Goal: Task Accomplishment & Management: Use online tool/utility

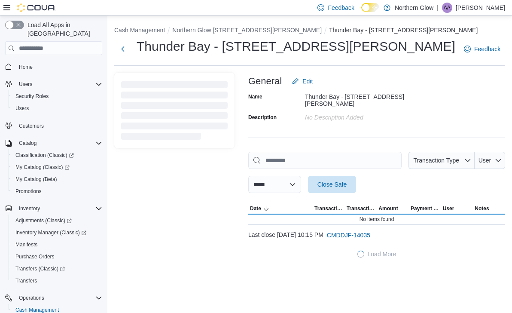
scroll to position [86, 0]
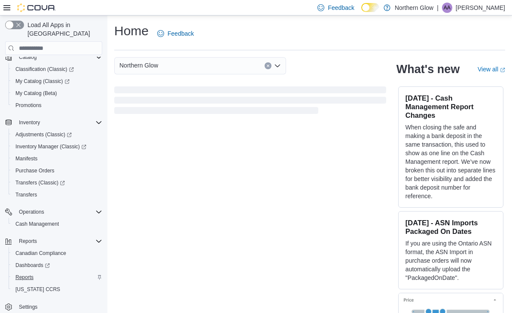
scroll to position [86, 0]
click at [46, 220] on span "Cash Management" at bounding box center [36, 223] width 43 height 7
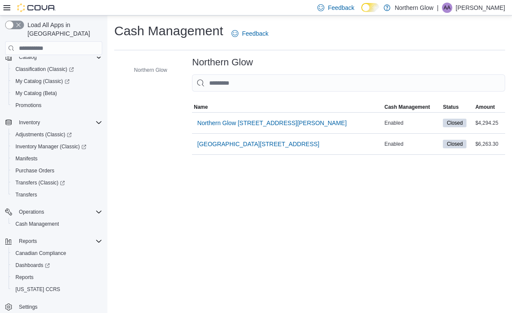
click at [250, 123] on span "Northern Glow [STREET_ADDRESS][PERSON_NAME]" at bounding box center [271, 123] width 149 height 9
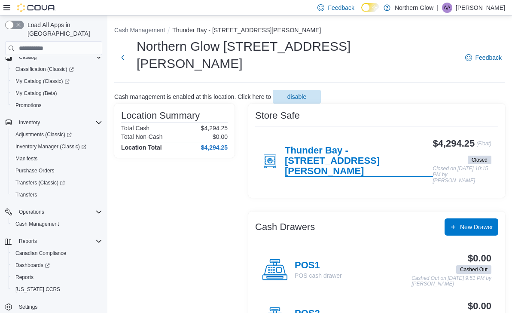
click at [308, 145] on h4 "Thunder Bay - [STREET_ADDRESS][PERSON_NAME]" at bounding box center [359, 161] width 148 height 32
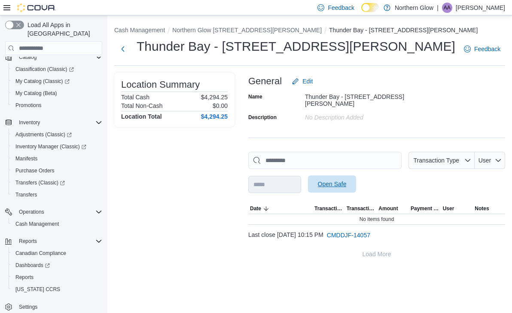
click at [340, 180] on span "Open Safe" at bounding box center [332, 184] width 29 height 9
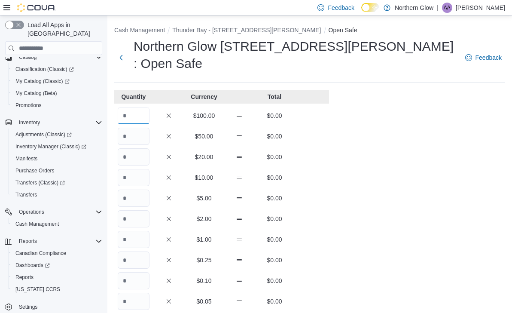
click at [139, 107] on input "Quantity" at bounding box center [134, 115] width 32 height 17
type input "*"
type input "**"
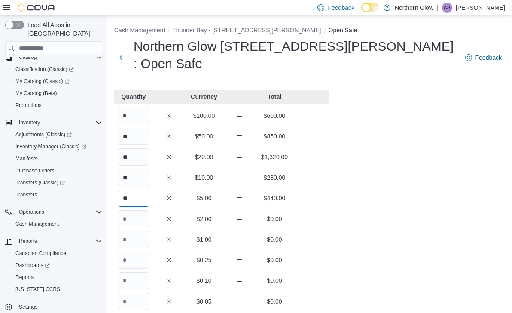
type input "**"
type input "***"
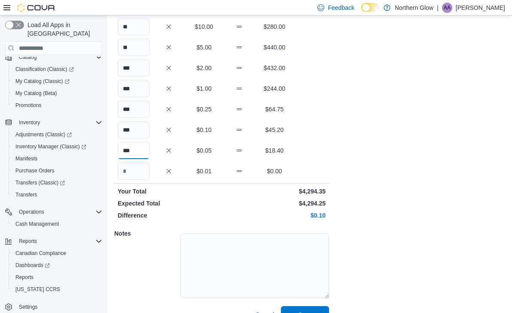
scroll to position [150, 0]
type input "***"
click at [303, 306] on span "Save" at bounding box center [305, 314] width 38 height 17
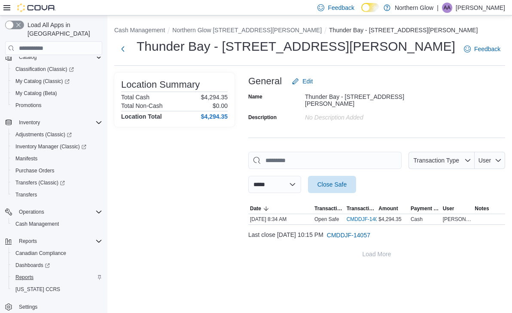
click at [27, 274] on span "Reports" at bounding box center [24, 277] width 18 height 7
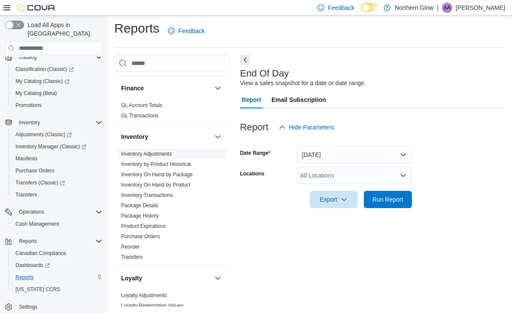
scroll to position [180, 0]
click at [176, 182] on link "Inventory On Hand by Product" at bounding box center [155, 184] width 69 height 6
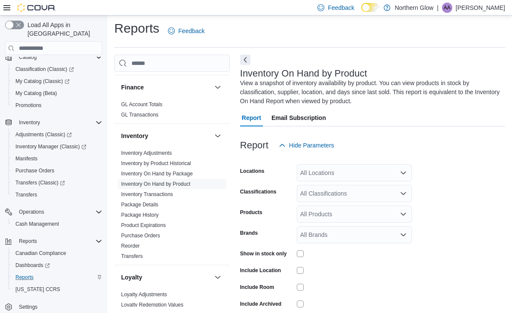
scroll to position [37, 0]
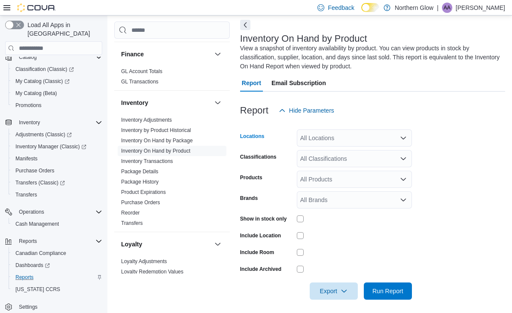
click at [338, 137] on div "All Locations" at bounding box center [354, 137] width 115 height 17
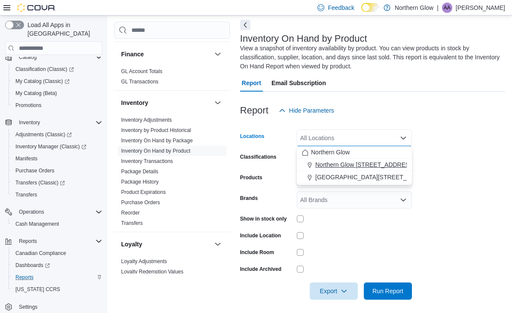
click at [356, 163] on span "Northern Glow [STREET_ADDRESS][PERSON_NAME]" at bounding box center [389, 164] width 149 height 9
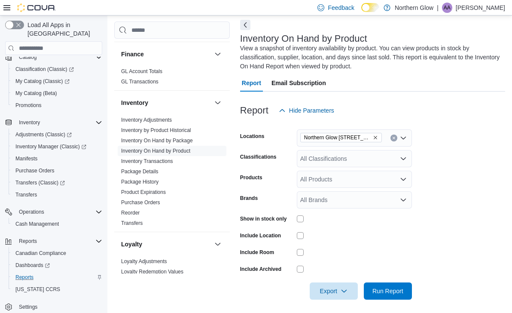
click at [429, 156] on form "Locations [GEOGRAPHIC_DATA] [STREET_ADDRESS][PERSON_NAME] Classifications All C…" at bounding box center [372, 209] width 265 height 180
click at [381, 158] on div "All Classifications" at bounding box center [354, 158] width 115 height 17
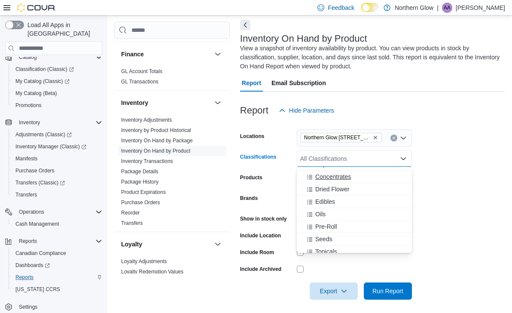
scroll to position [223, 0]
click at [329, 224] on span "Pre-Roll" at bounding box center [326, 223] width 22 height 9
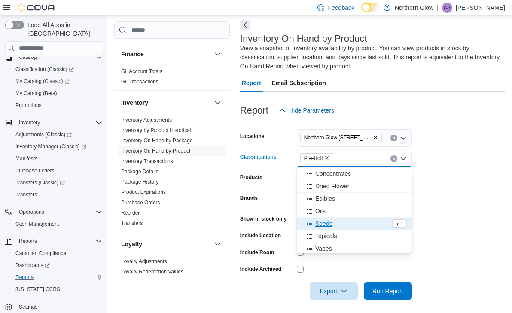
click at [329, 156] on icon "Remove Pre-Roll from selection in this group" at bounding box center [326, 157] width 5 height 5
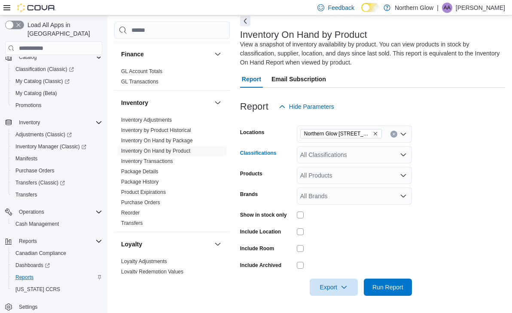
scroll to position [35, 0]
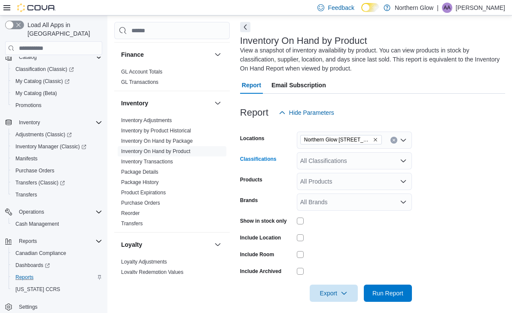
click at [323, 164] on div "All Classifications Combo box. Selected. Combo box input. All Classifications. …" at bounding box center [354, 160] width 115 height 17
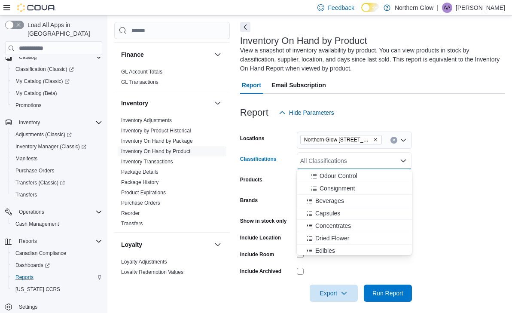
scroll to position [173, 0]
click at [327, 201] on span "Beverages" at bounding box center [329, 201] width 29 height 9
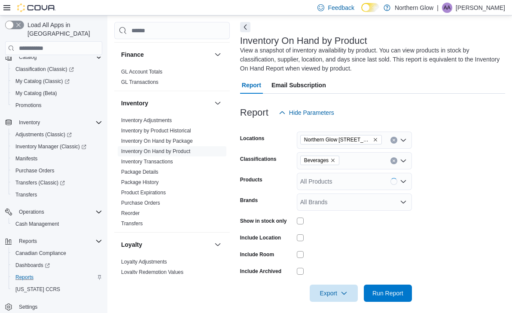
click at [431, 209] on form "Locations [GEOGRAPHIC_DATA] [STREET_ADDRESS][PERSON_NAME] Classifications Bever…" at bounding box center [372, 211] width 265 height 180
click at [396, 292] on span "Run Report" at bounding box center [387, 292] width 31 height 9
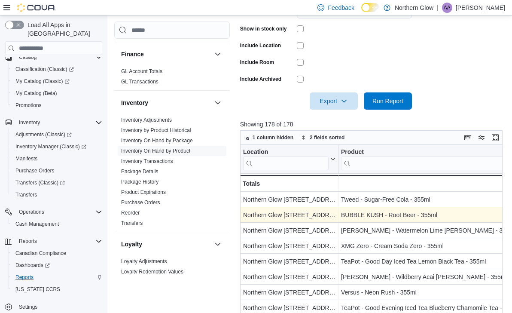
scroll to position [222, 0]
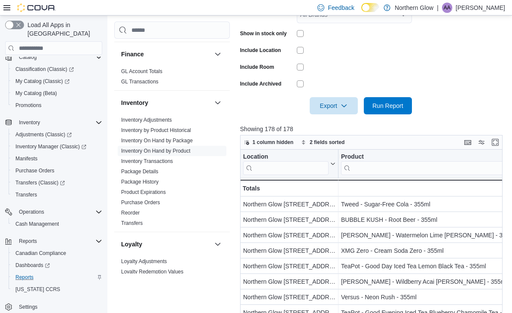
drag, startPoint x: 334, startPoint y: 103, endPoint x: 336, endPoint y: 49, distance: 54.6
click at [336, 49] on form "Locations [GEOGRAPHIC_DATA] [STREET_ADDRESS][PERSON_NAME] Classifications Bever…" at bounding box center [372, 24] width 265 height 180
click at [384, 99] on span "Run Report" at bounding box center [388, 105] width 38 height 17
click at [333, 105] on span "Export" at bounding box center [334, 105] width 38 height 17
click at [318, 142] on span "Export to Csv" at bounding box center [335, 139] width 39 height 7
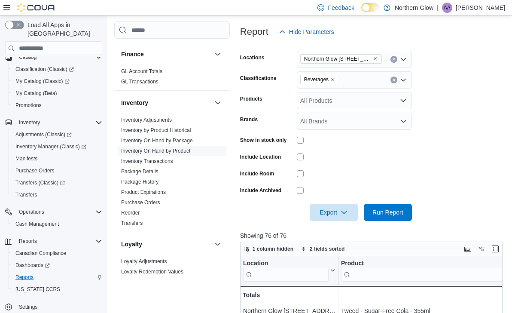
scroll to position [104, 0]
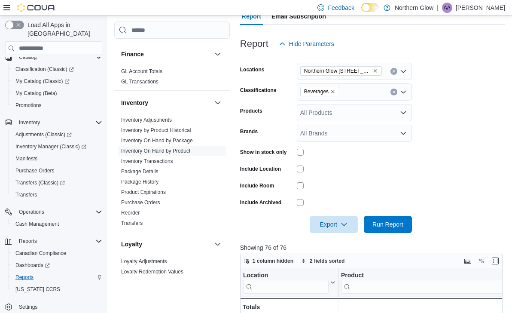
click at [454, 84] on form "Locations [GEOGRAPHIC_DATA] [STREET_ADDRESS][PERSON_NAME] Classifications Bever…" at bounding box center [372, 142] width 265 height 180
click at [335, 90] on icon "Remove Beverages from selection in this group" at bounding box center [332, 91] width 3 height 3
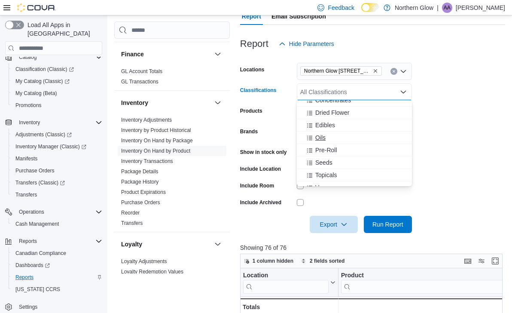
scroll to position [222, 0]
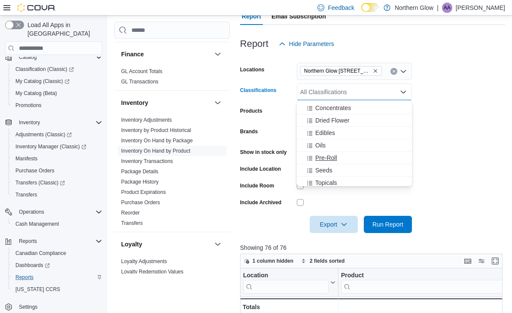
click at [329, 159] on span "Pre-Roll" at bounding box center [326, 157] width 22 height 9
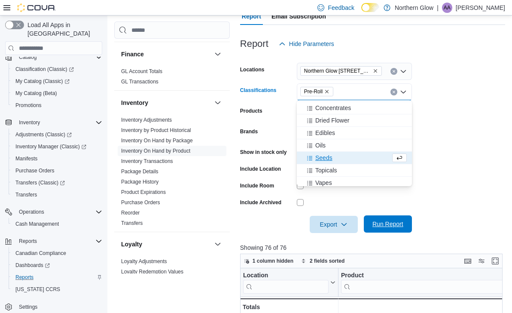
click at [389, 220] on span "Run Report" at bounding box center [387, 223] width 31 height 9
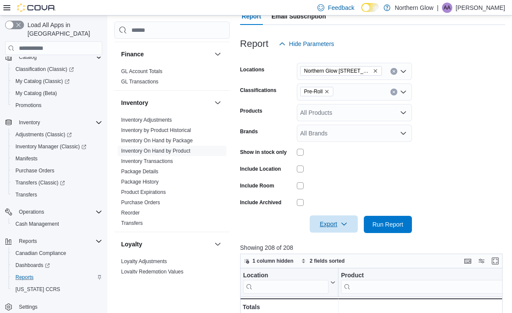
click at [330, 226] on span "Export" at bounding box center [334, 223] width 38 height 17
click at [331, 257] on span "Export to Csv" at bounding box center [335, 258] width 39 height 7
click at [443, 180] on form "Locations [GEOGRAPHIC_DATA] [STREET_ADDRESS][PERSON_NAME] Classifications Pre-R…" at bounding box center [372, 142] width 265 height 180
